Goal: Transaction & Acquisition: Obtain resource

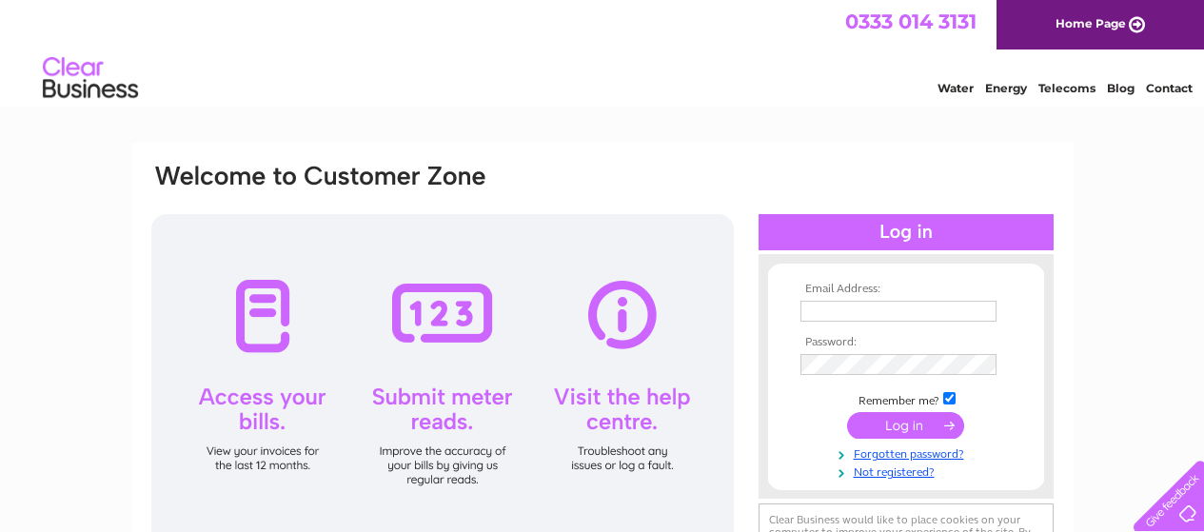
click at [855, 310] on input "text" at bounding box center [899, 311] width 196 height 21
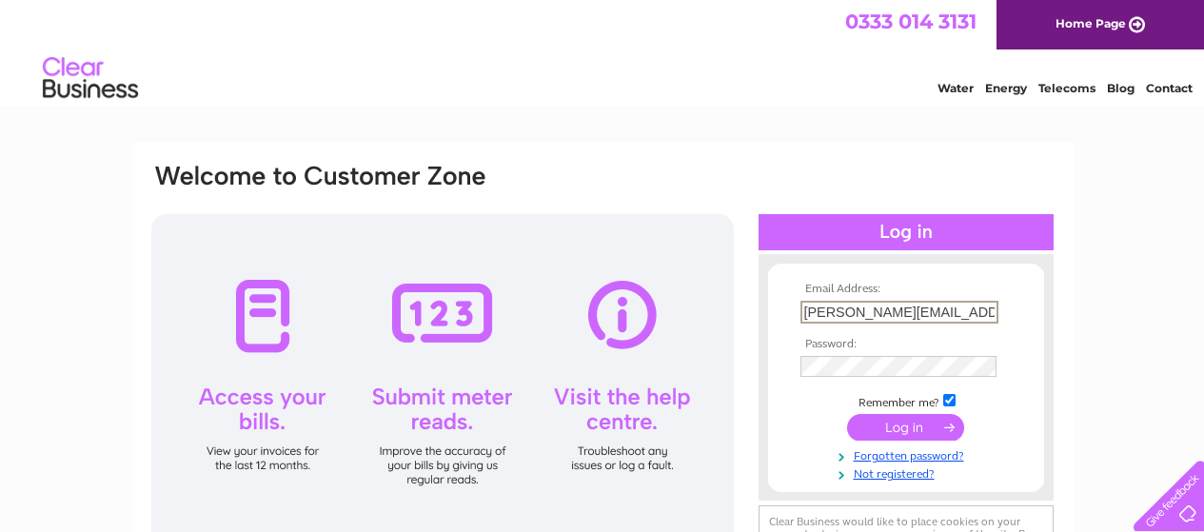
type input "[PERSON_NAME][EMAIL_ADDRESS][DOMAIN_NAME]"
click at [847, 414] on input "submit" at bounding box center [905, 427] width 117 height 27
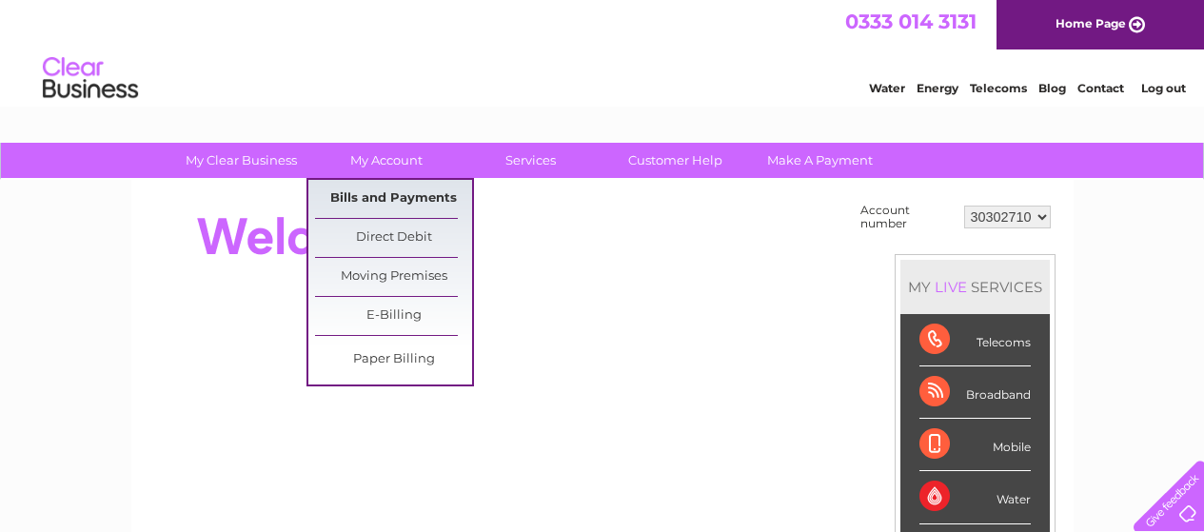
click at [390, 188] on link "Bills and Payments" at bounding box center [393, 199] width 157 height 38
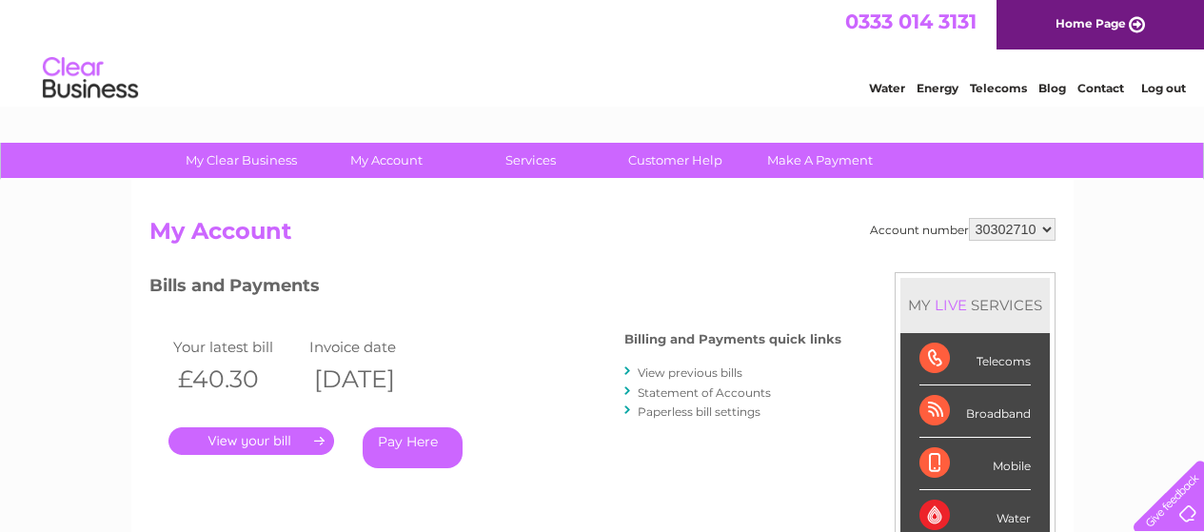
click at [671, 388] on link "Statement of Accounts" at bounding box center [704, 393] width 133 height 14
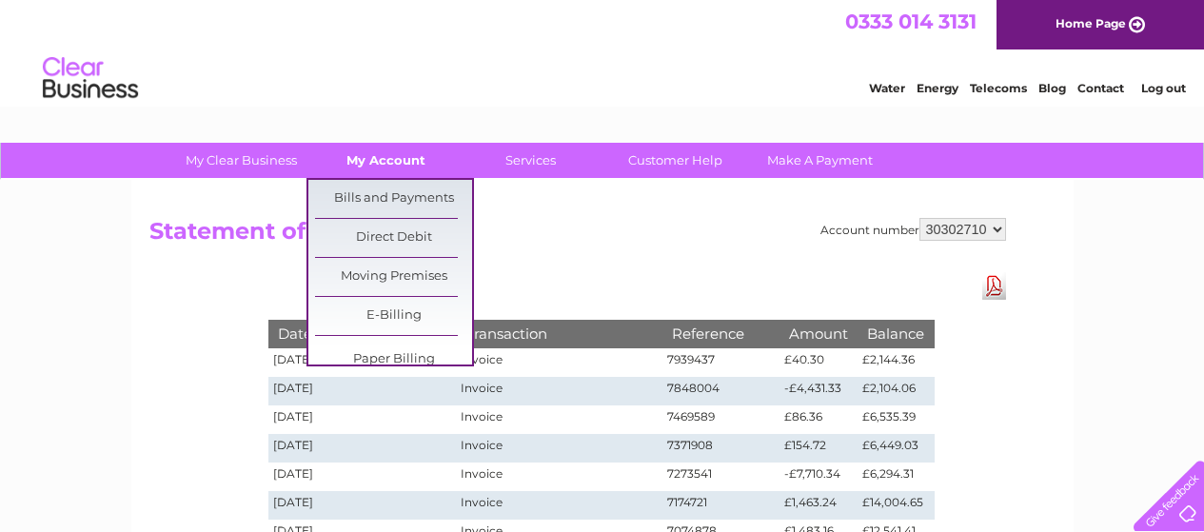
click at [393, 168] on link "My Account" at bounding box center [385, 160] width 157 height 35
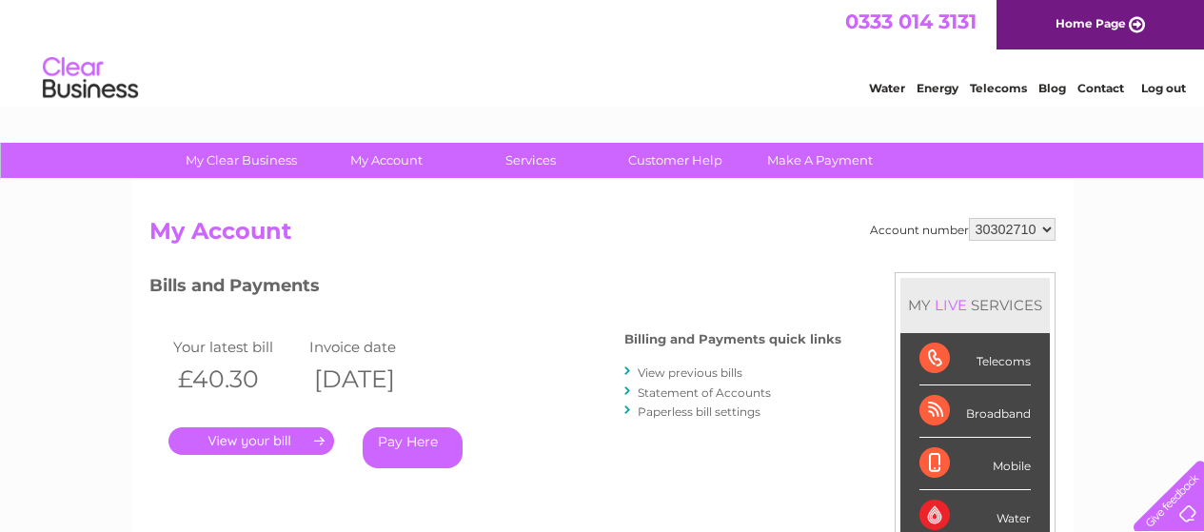
click at [278, 442] on link "." at bounding box center [251, 441] width 166 height 28
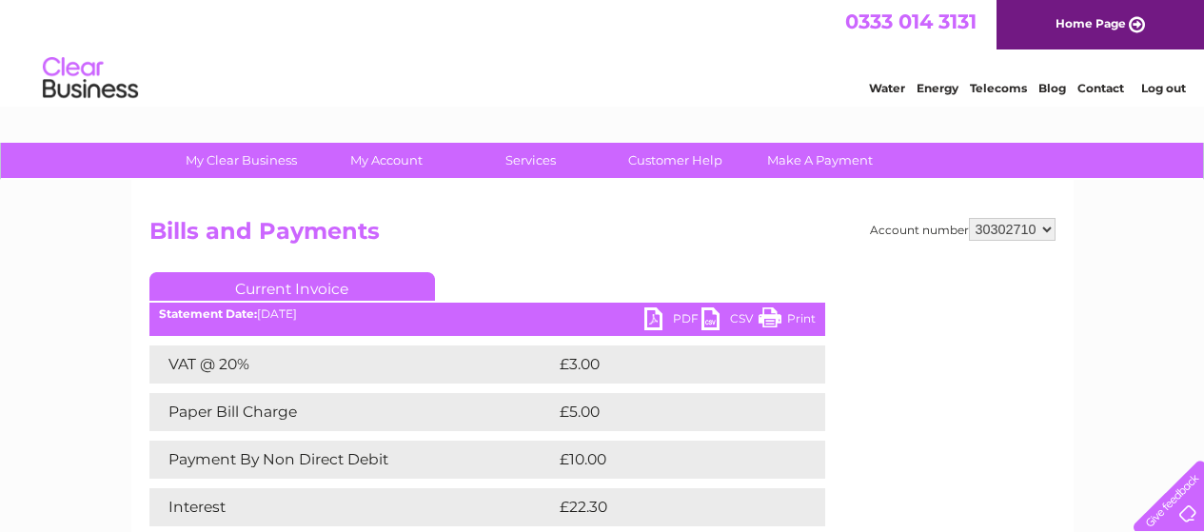
click at [655, 321] on link "PDF" at bounding box center [672, 321] width 57 height 28
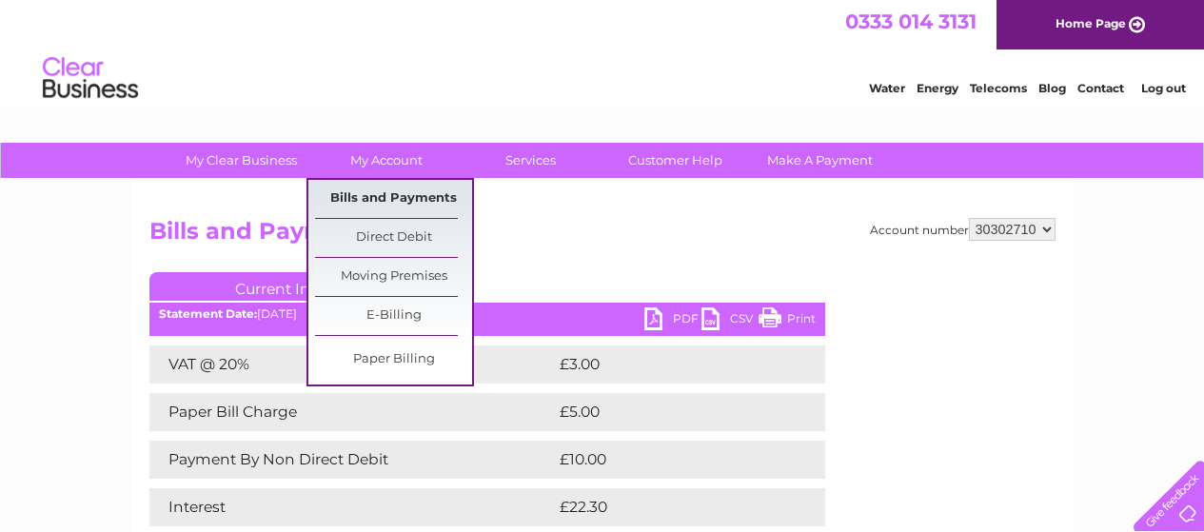
click at [357, 193] on link "Bills and Payments" at bounding box center [393, 199] width 157 height 38
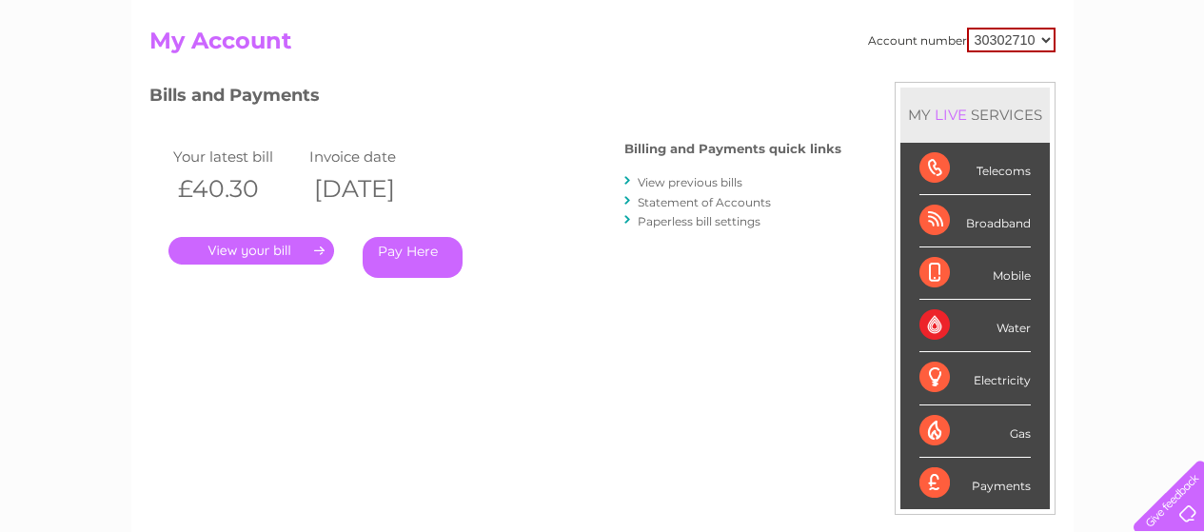
click at [689, 182] on link "View previous bills" at bounding box center [690, 182] width 105 height 14
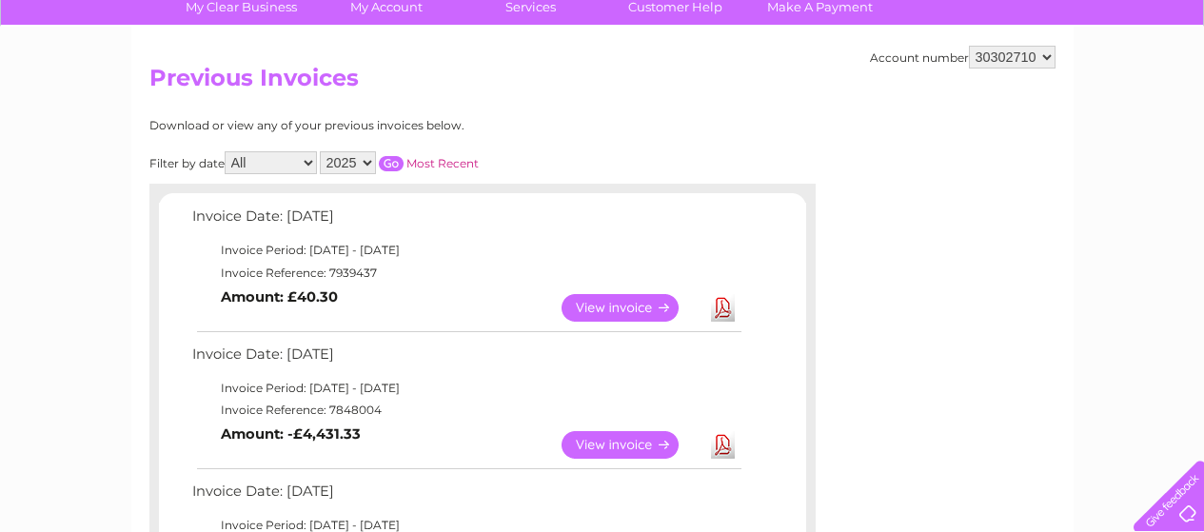
scroll to position [190, 0]
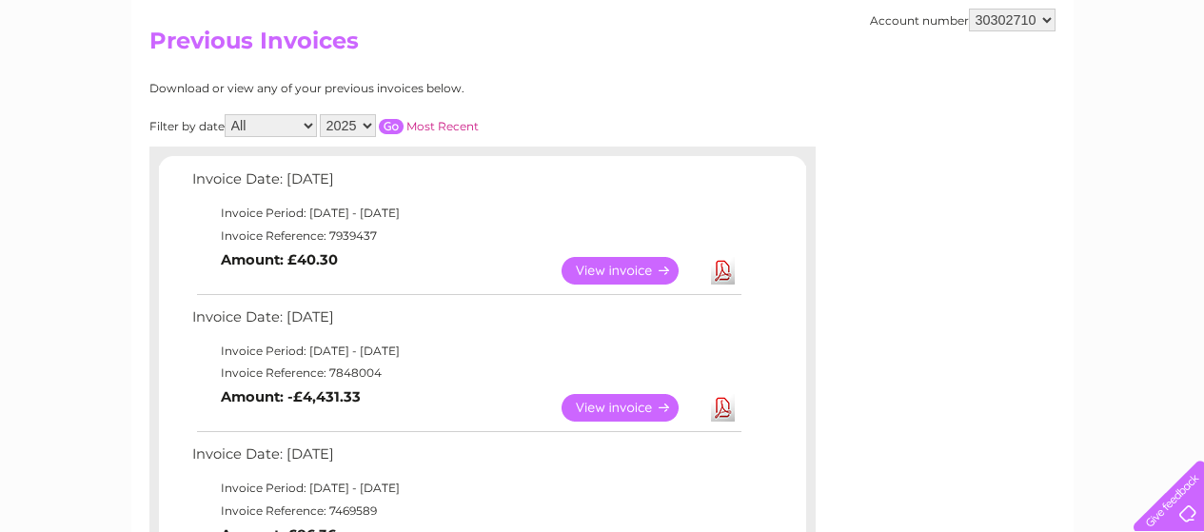
click at [598, 401] on link "View" at bounding box center [632, 408] width 140 height 28
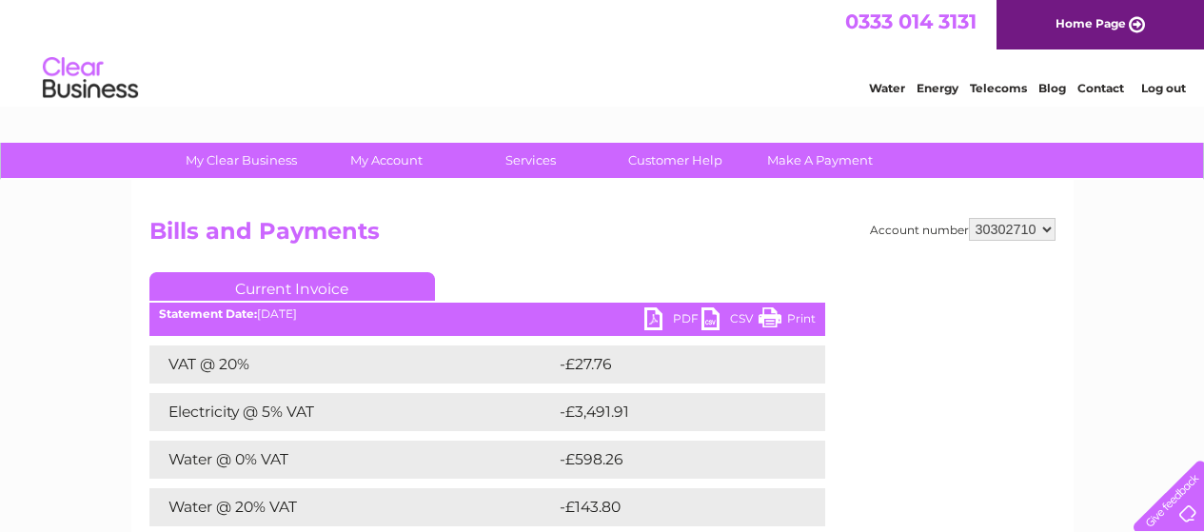
click at [658, 316] on link "PDF" at bounding box center [672, 321] width 57 height 28
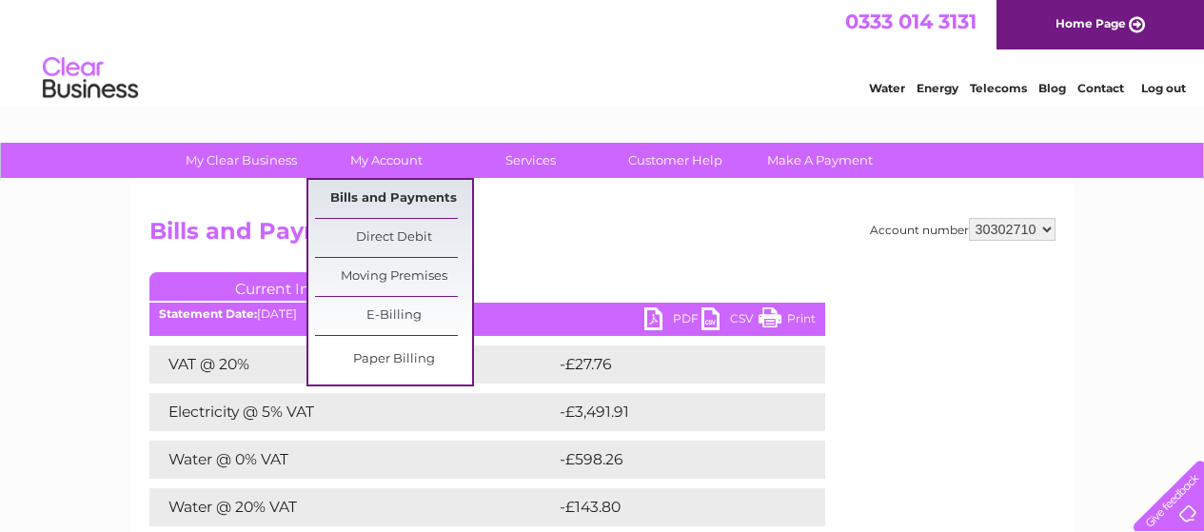
click at [366, 188] on link "Bills and Payments" at bounding box center [393, 199] width 157 height 38
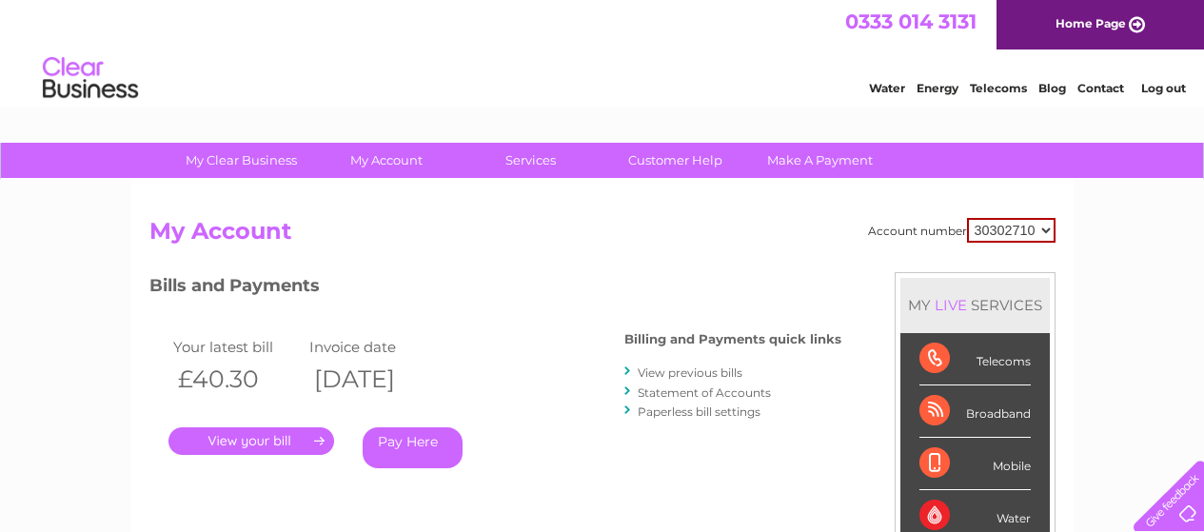
click at [699, 390] on link "Statement of Accounts" at bounding box center [704, 393] width 133 height 14
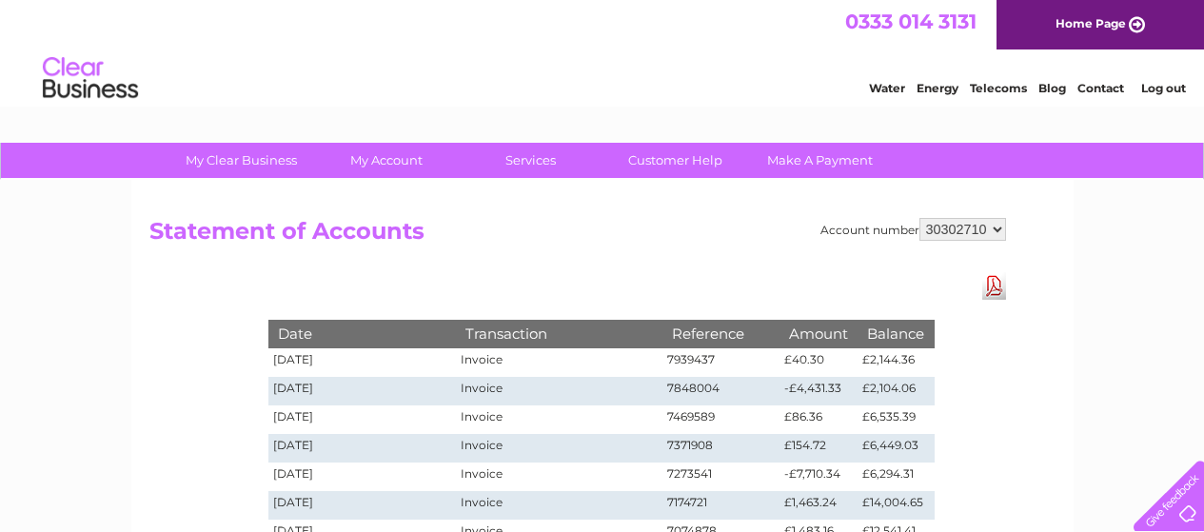
click at [953, 229] on select "30302710" at bounding box center [963, 229] width 87 height 23
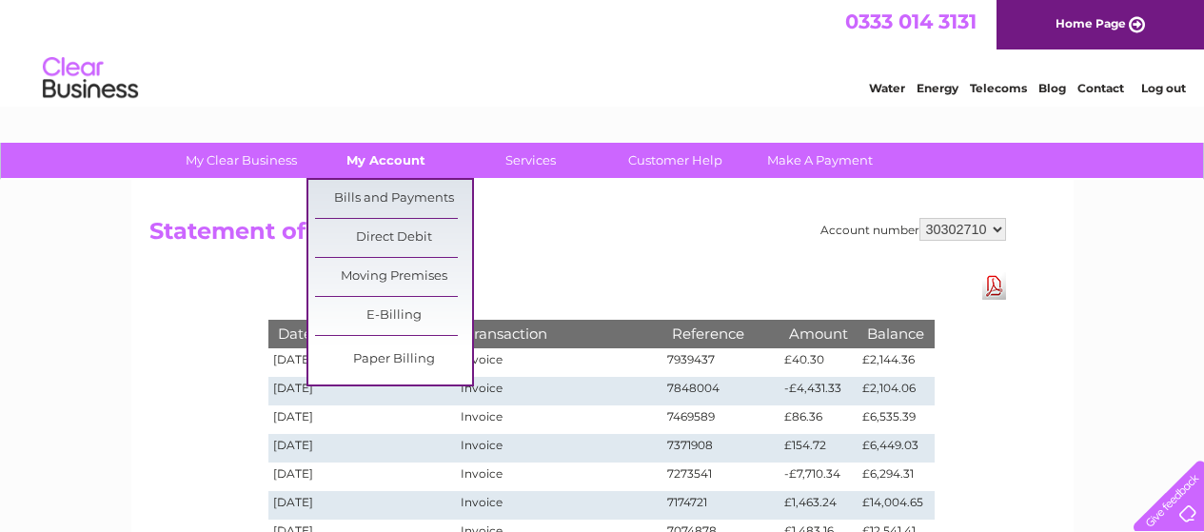
click at [387, 154] on link "My Account" at bounding box center [385, 160] width 157 height 35
click at [366, 194] on link "Bills and Payments" at bounding box center [393, 199] width 157 height 38
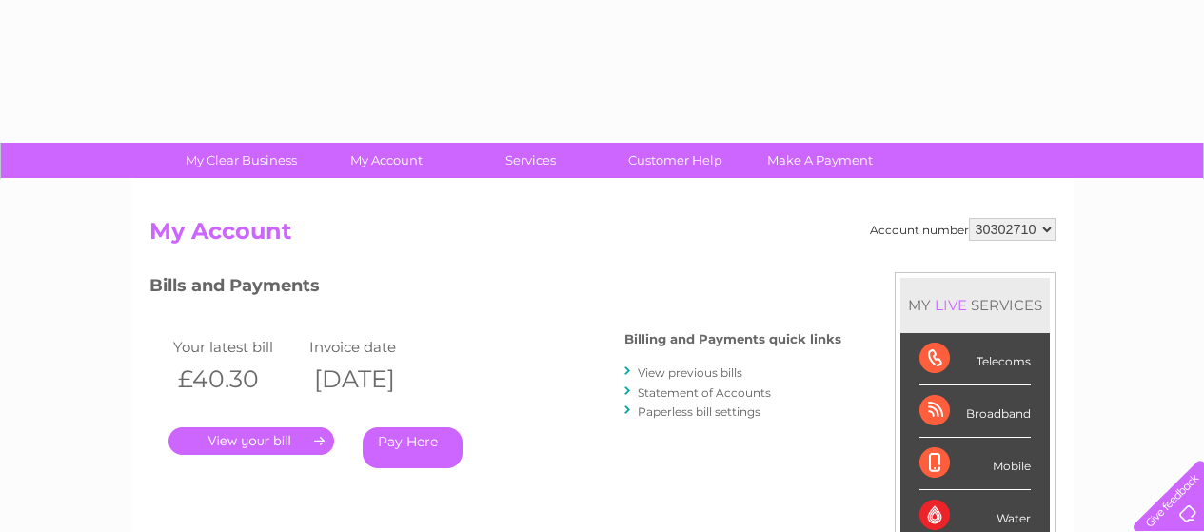
click at [280, 442] on link "." at bounding box center [251, 441] width 166 height 28
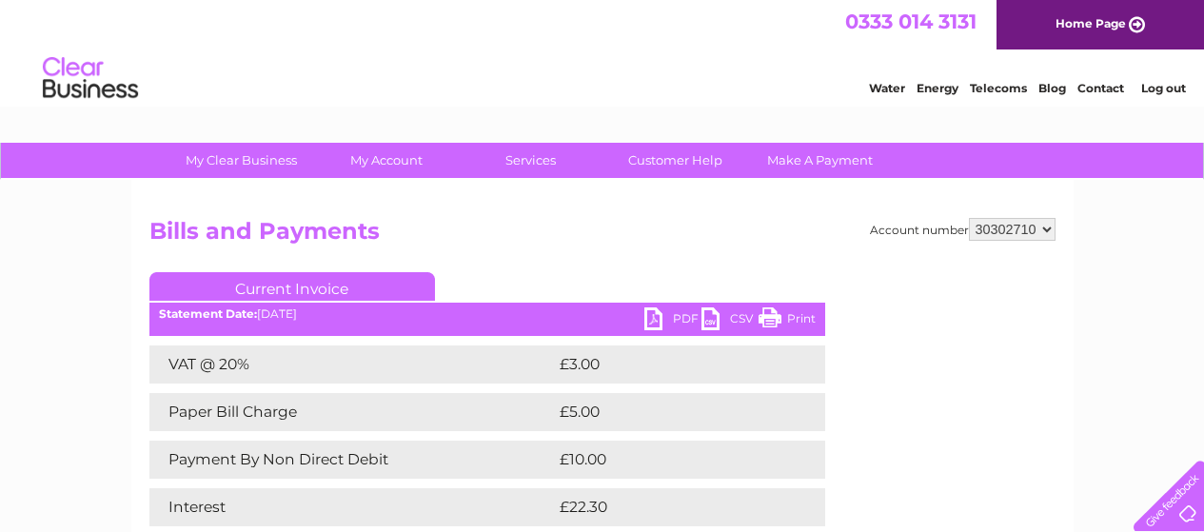
click at [679, 317] on link "PDF" at bounding box center [672, 321] width 57 height 28
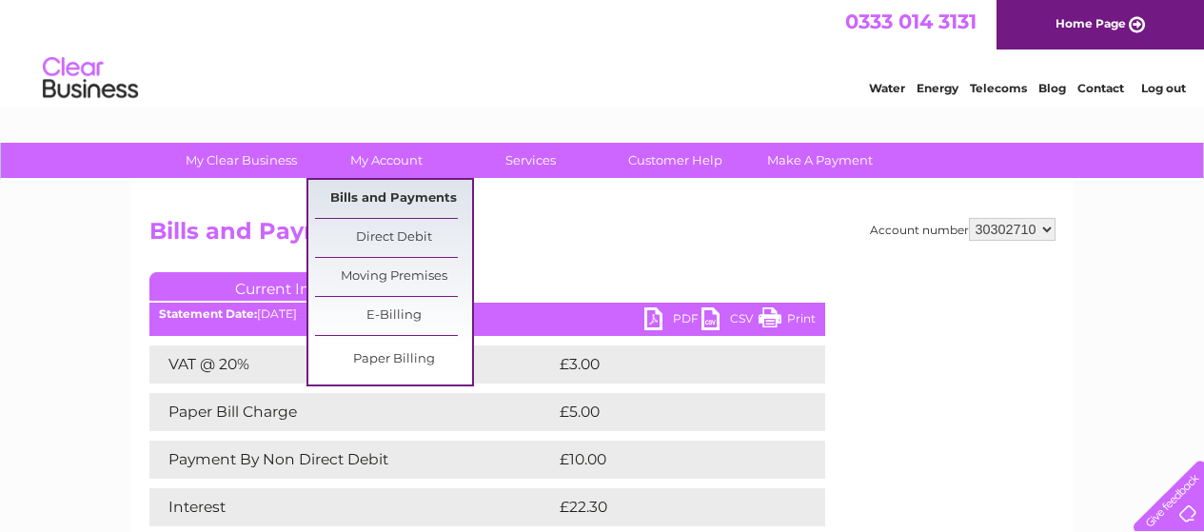
click at [396, 199] on link "Bills and Payments" at bounding box center [393, 199] width 157 height 38
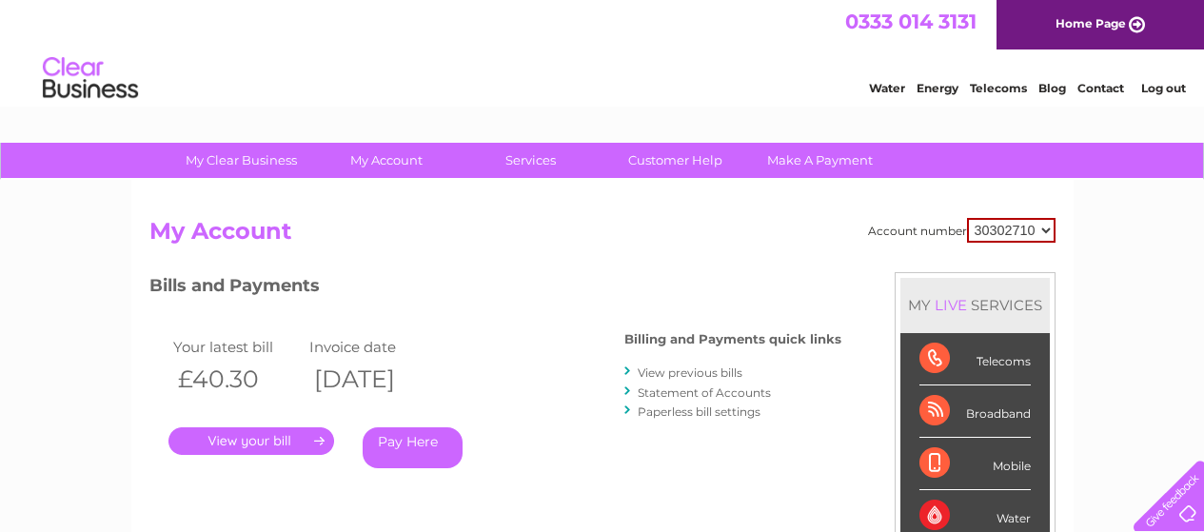
click at [673, 370] on link "View previous bills" at bounding box center [690, 373] width 105 height 14
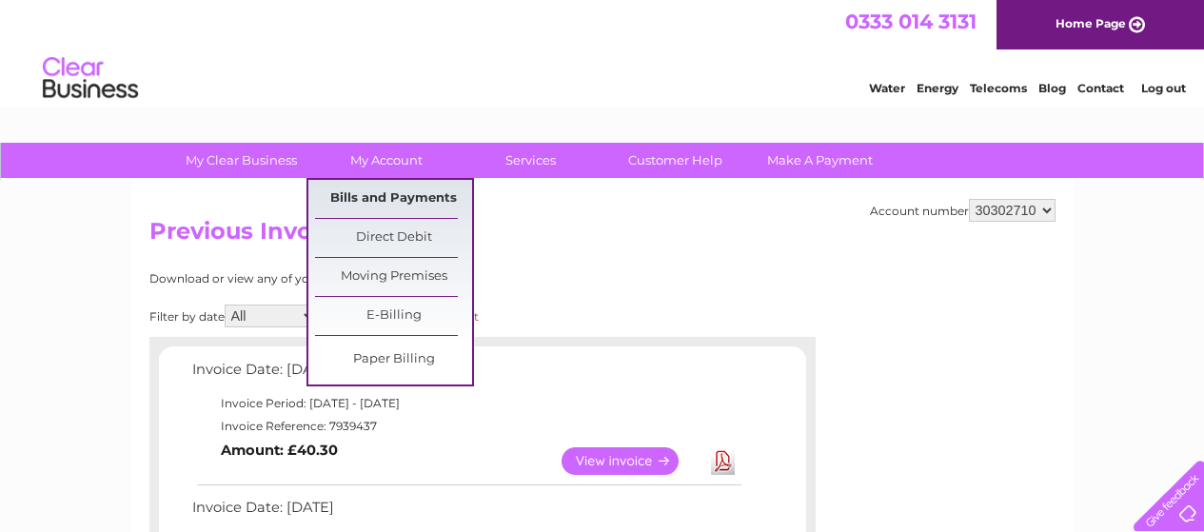
click at [383, 185] on link "Bills and Payments" at bounding box center [393, 199] width 157 height 38
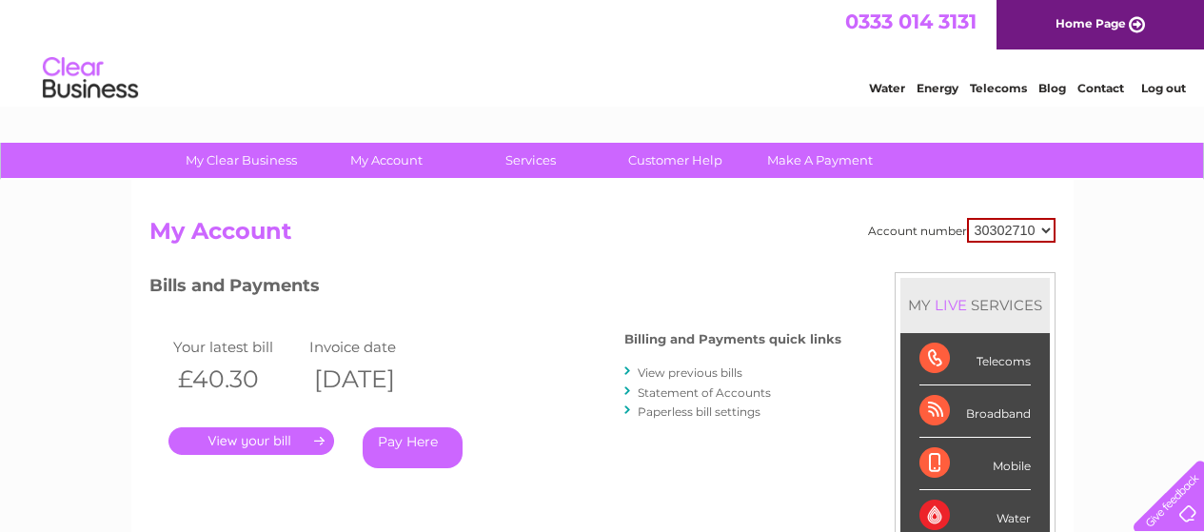
click at [693, 389] on link "Statement of Accounts" at bounding box center [704, 393] width 133 height 14
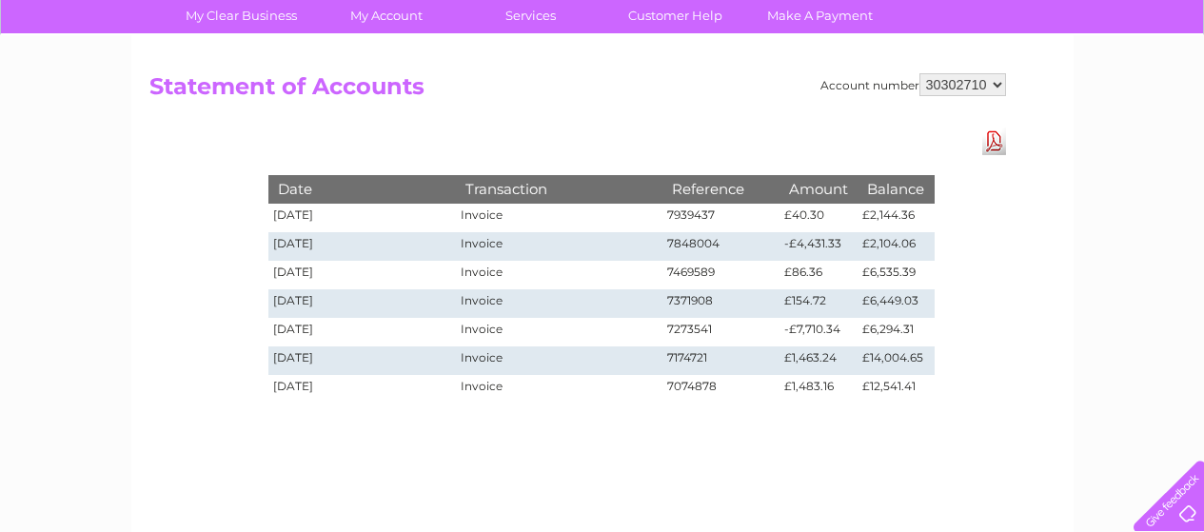
scroll to position [190, 0]
